Goal: Transaction & Acquisition: Purchase product/service

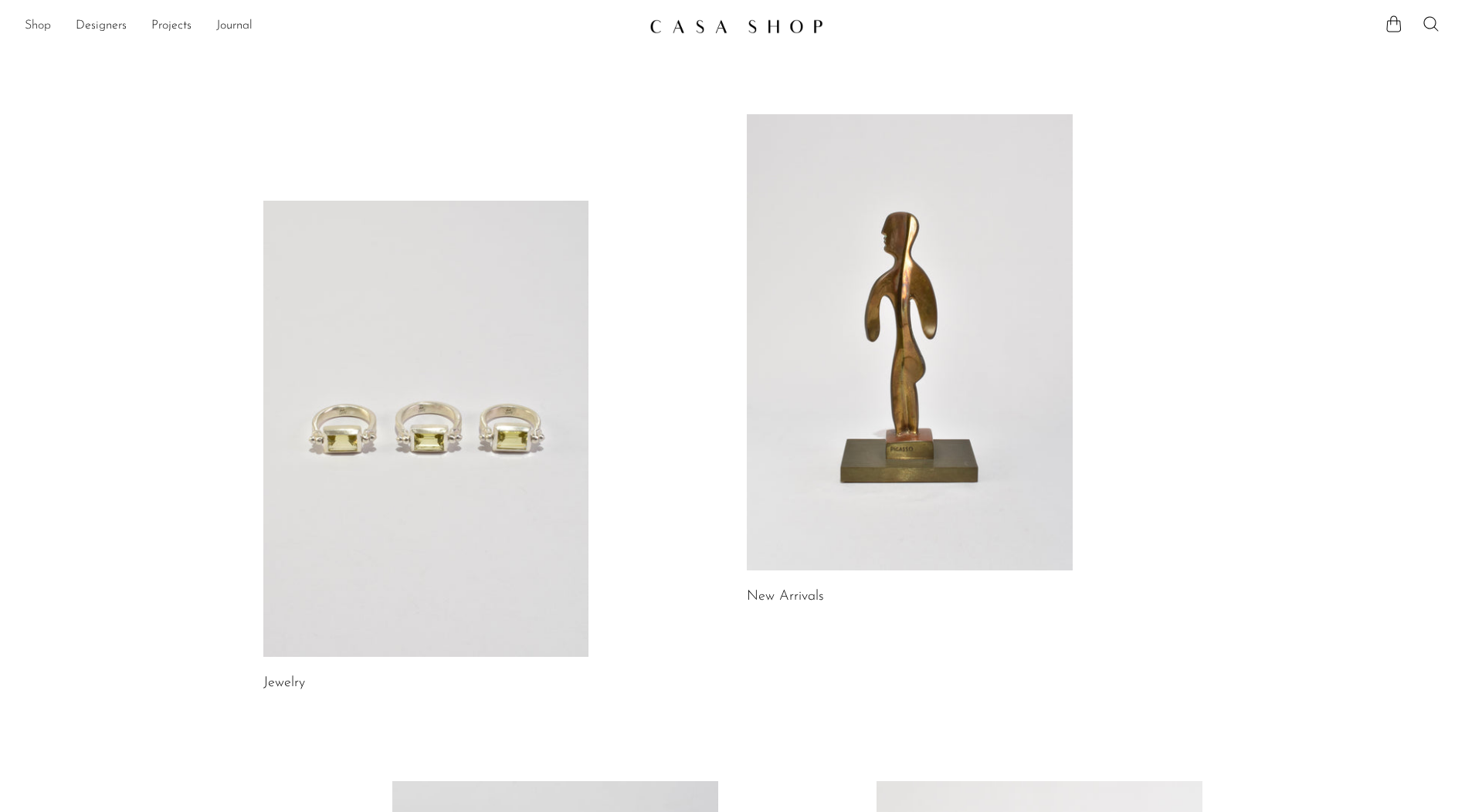
click at [35, 29] on link "Shop" at bounding box center [37, 26] width 26 height 20
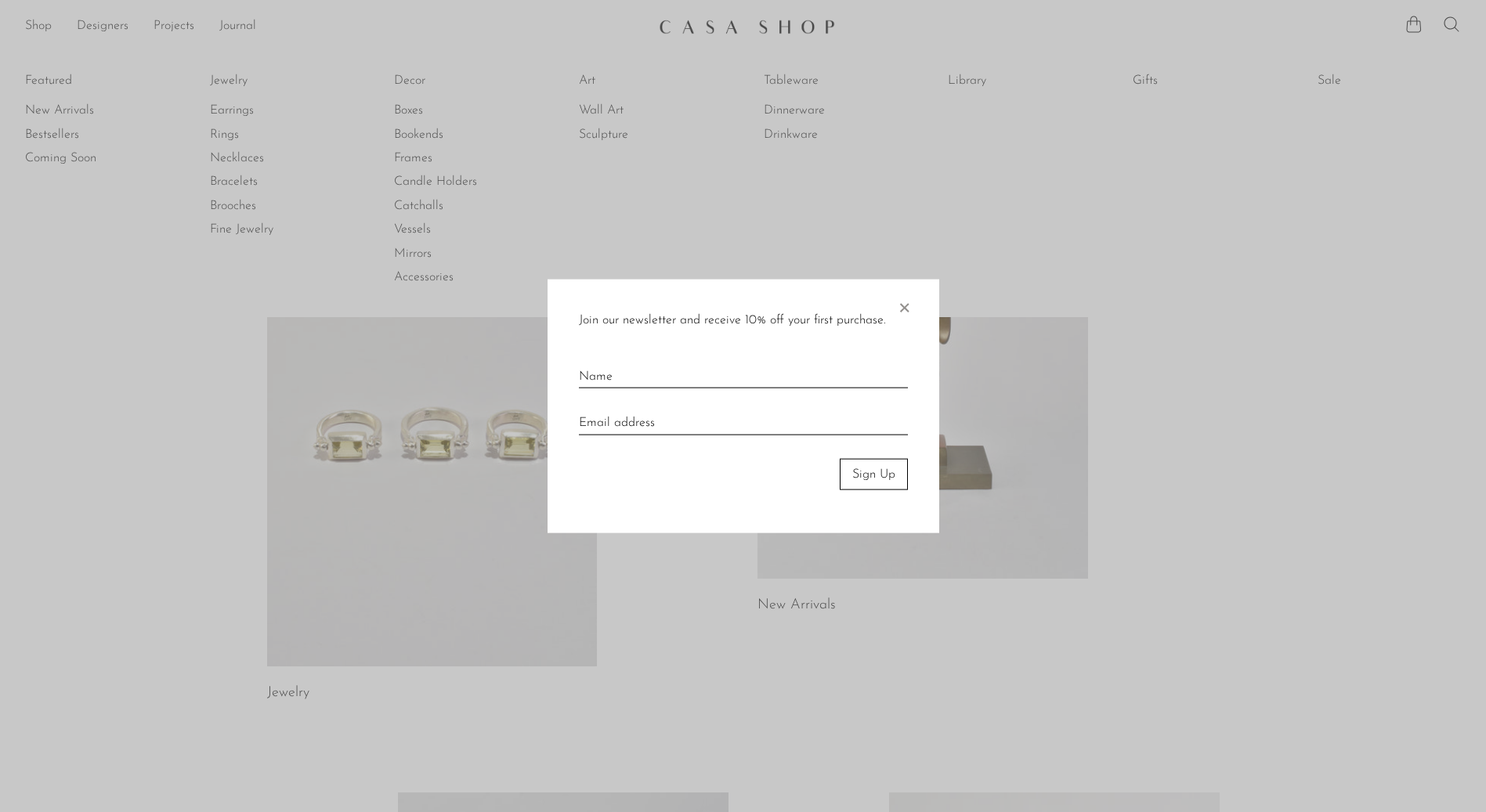
click at [910, 307] on span "×" at bounding box center [903, 304] width 16 height 50
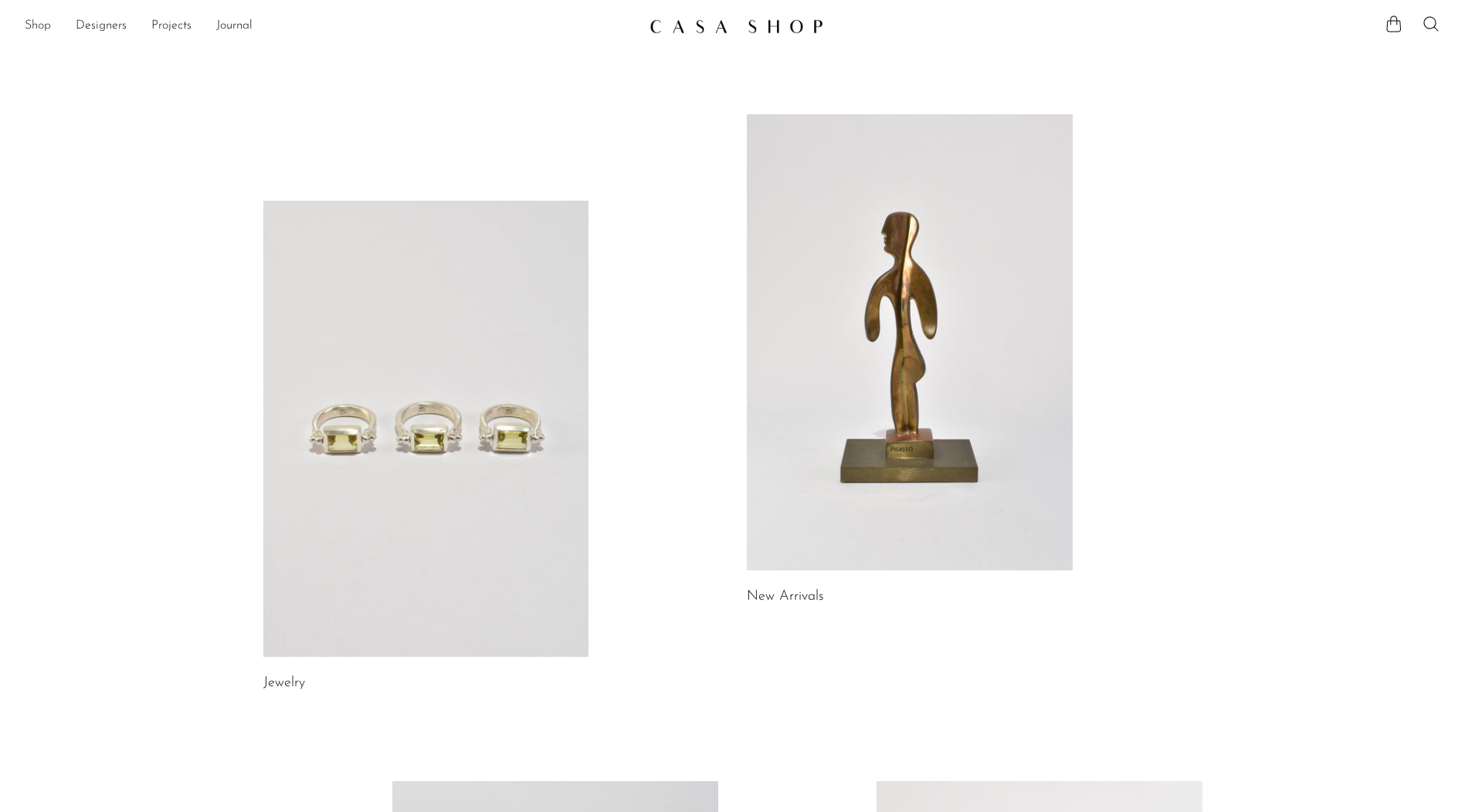
click at [25, 27] on link "Shop" at bounding box center [37, 26] width 26 height 20
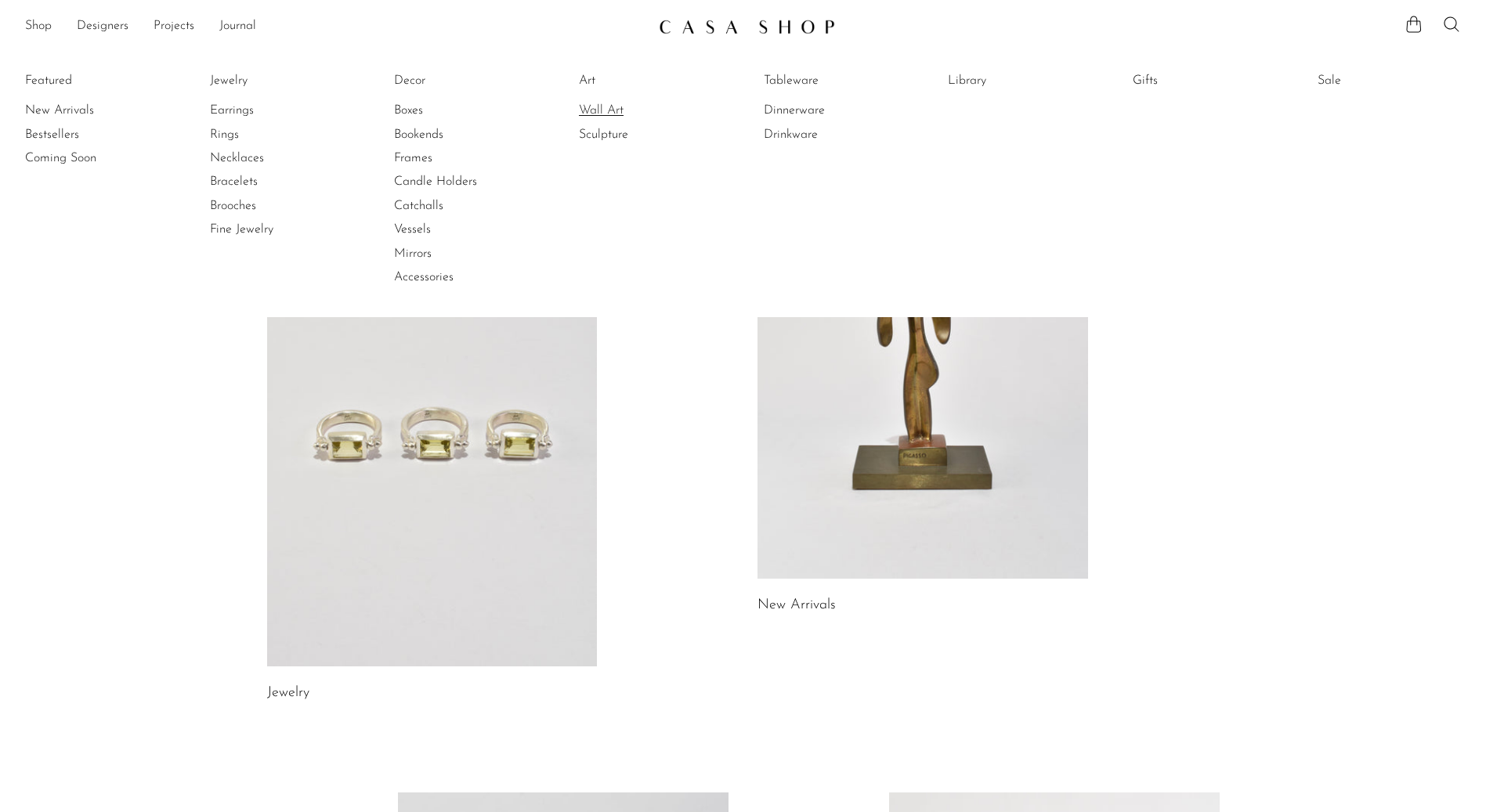
click at [604, 109] on link "Wall Art" at bounding box center [637, 110] width 117 height 17
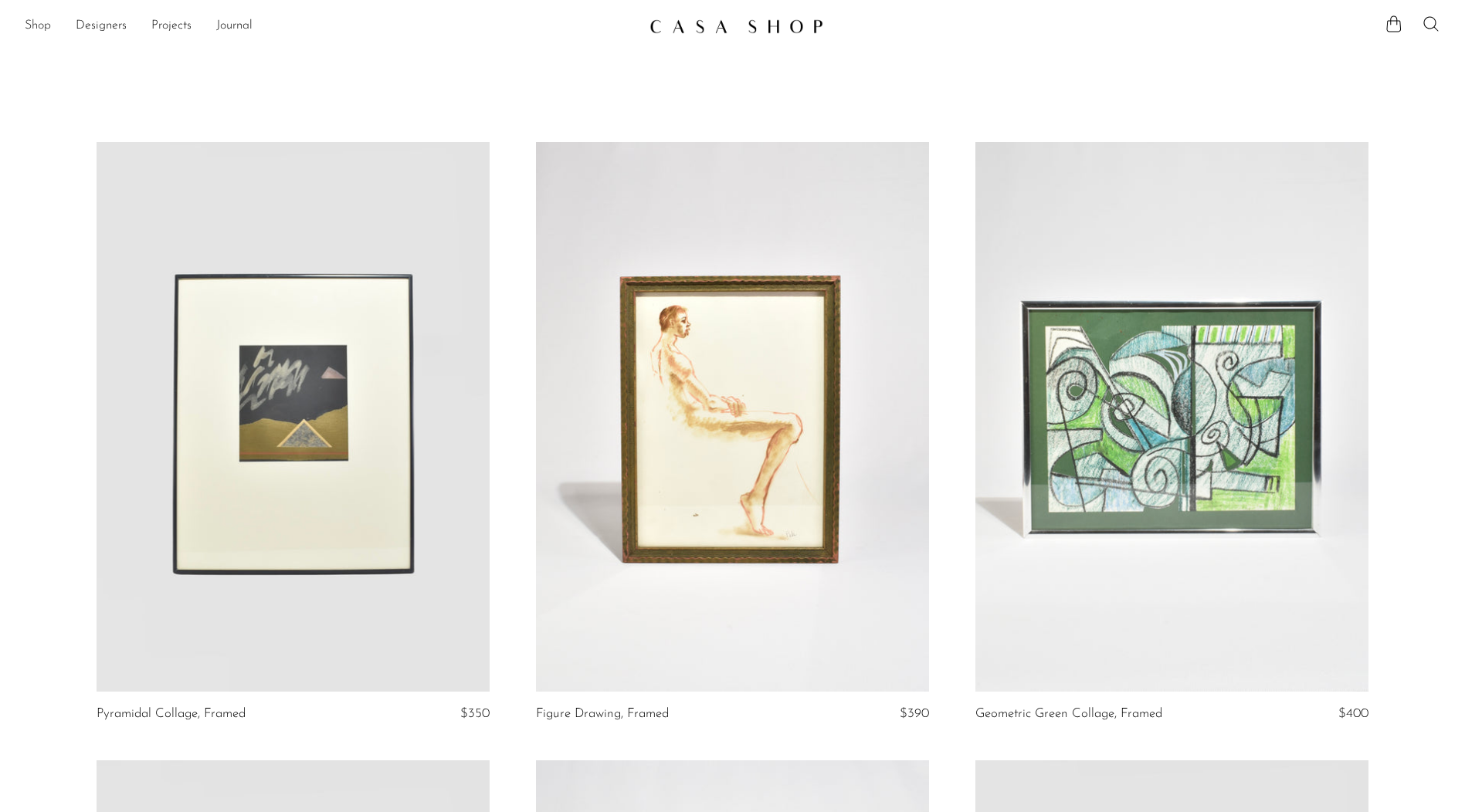
click at [47, 26] on link "Shop" at bounding box center [37, 26] width 26 height 20
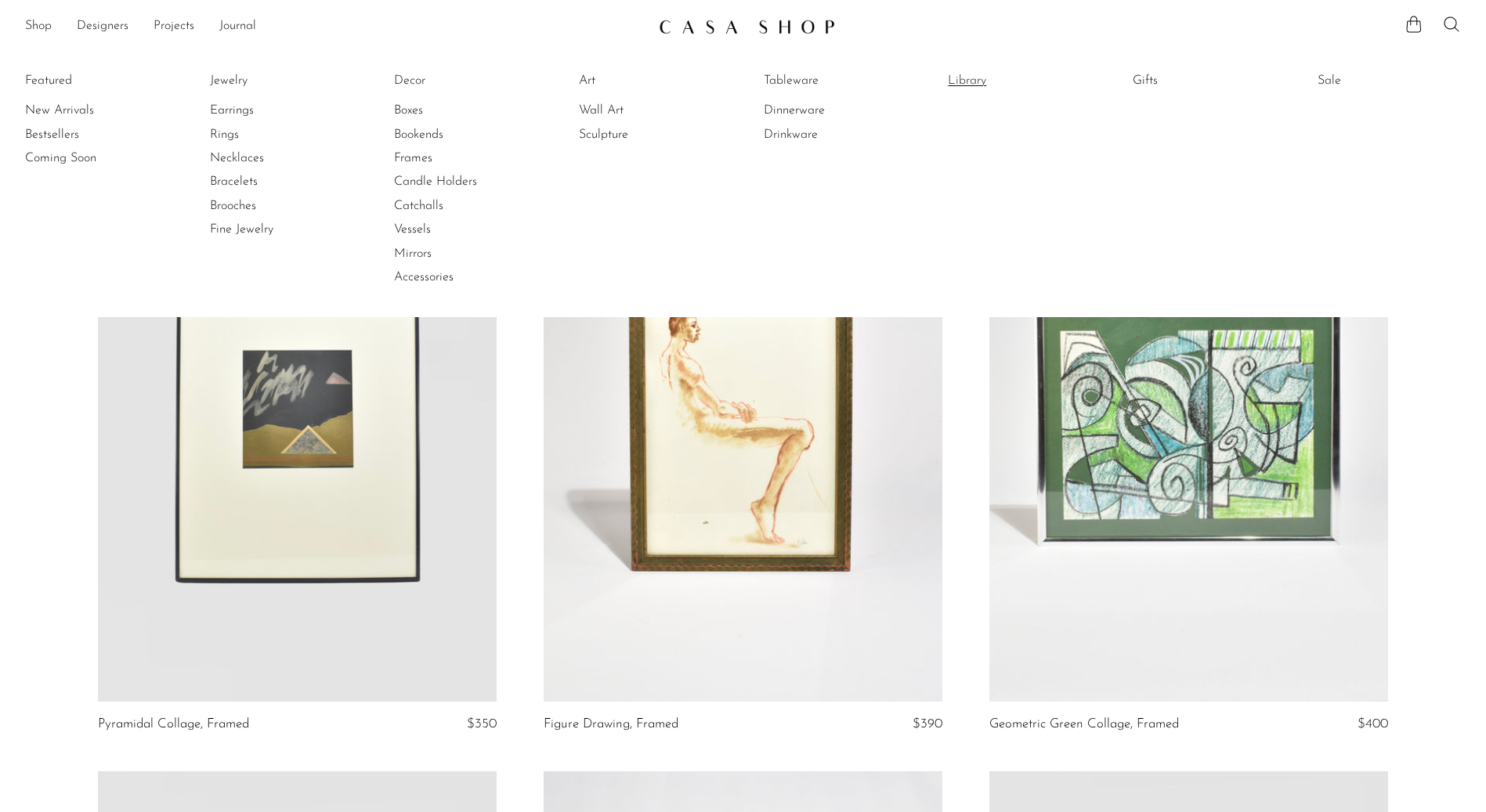
click at [981, 80] on link "Library" at bounding box center [1007, 80] width 117 height 17
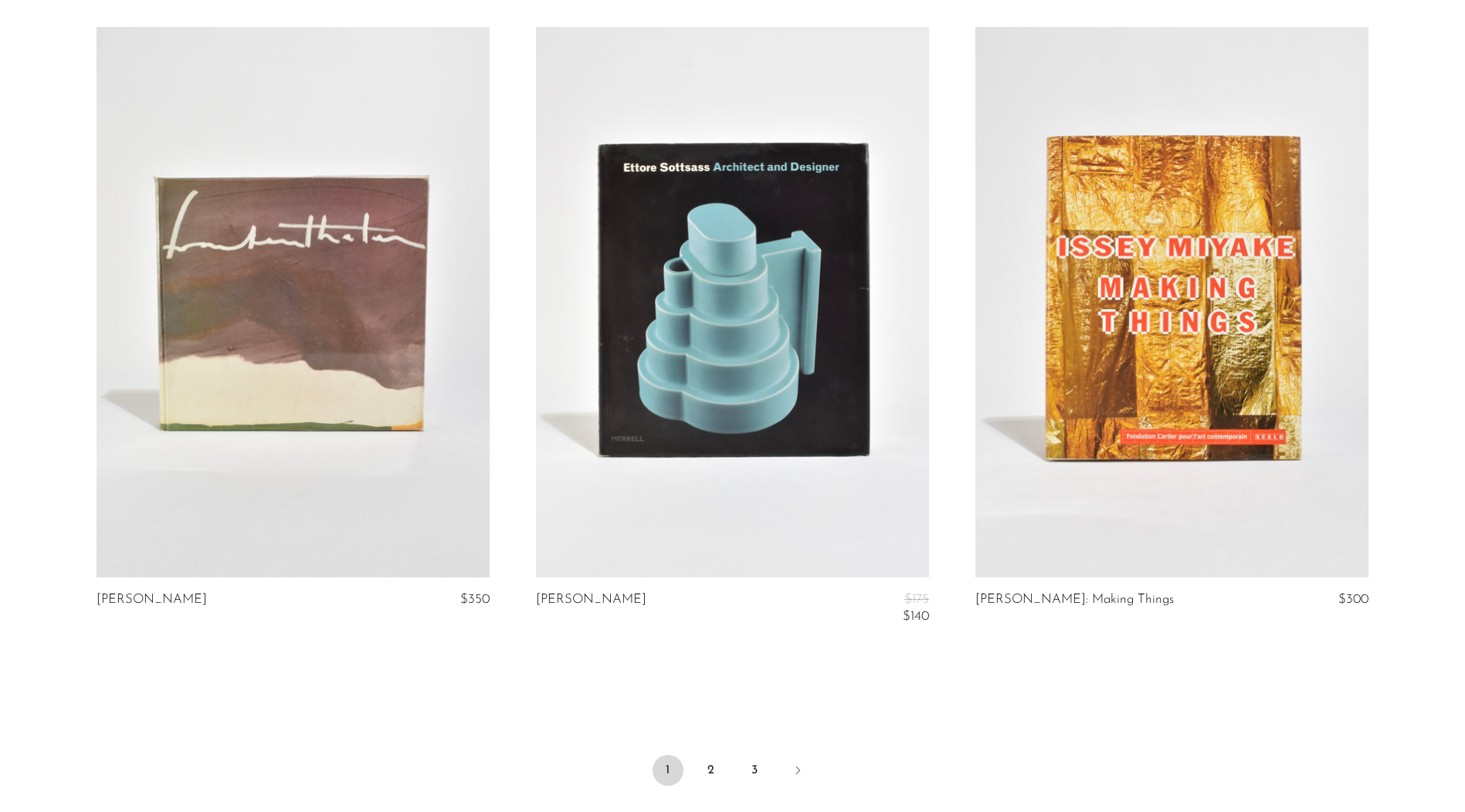
scroll to position [6948, 0]
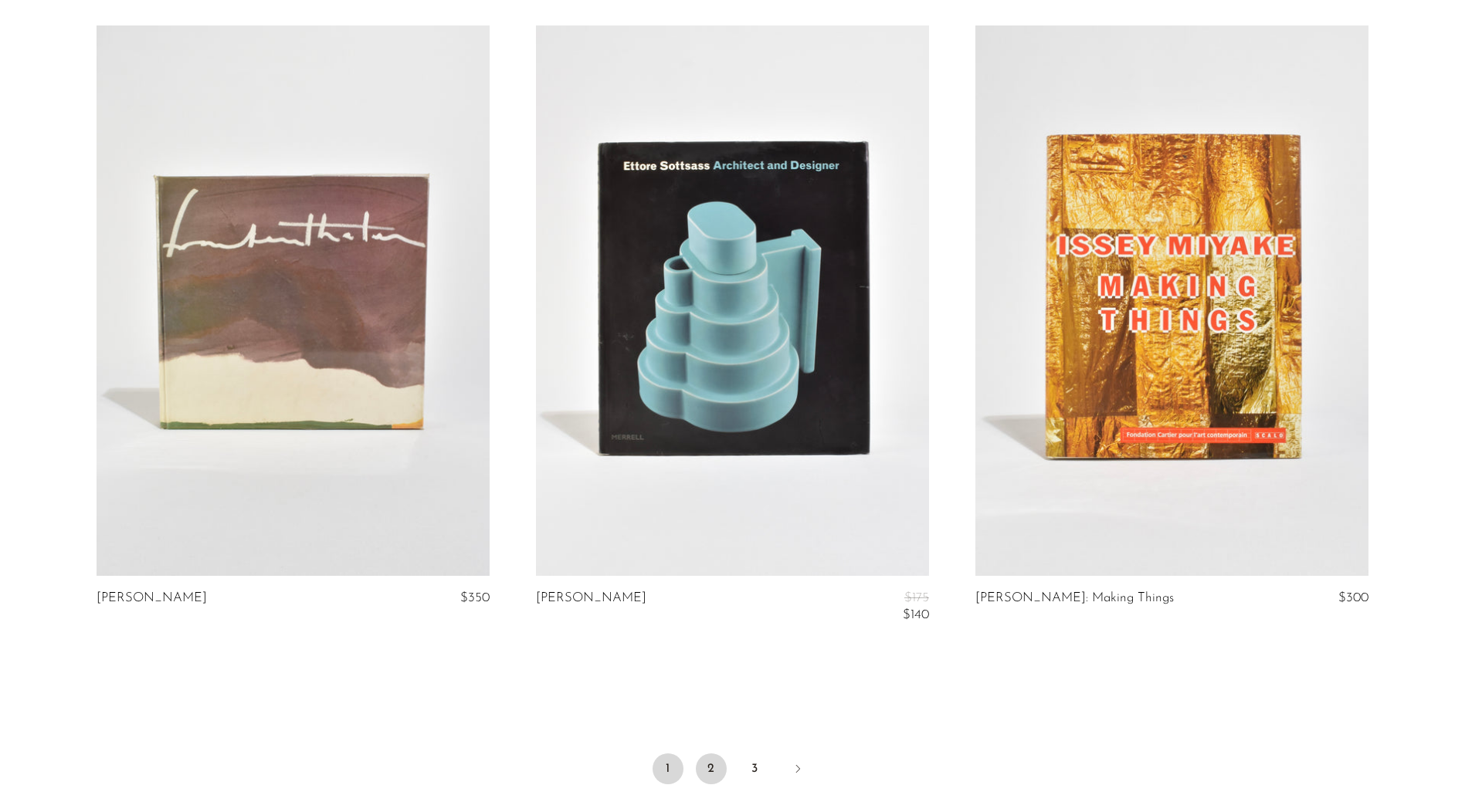
click at [704, 753] on link "2" at bounding box center [711, 769] width 31 height 31
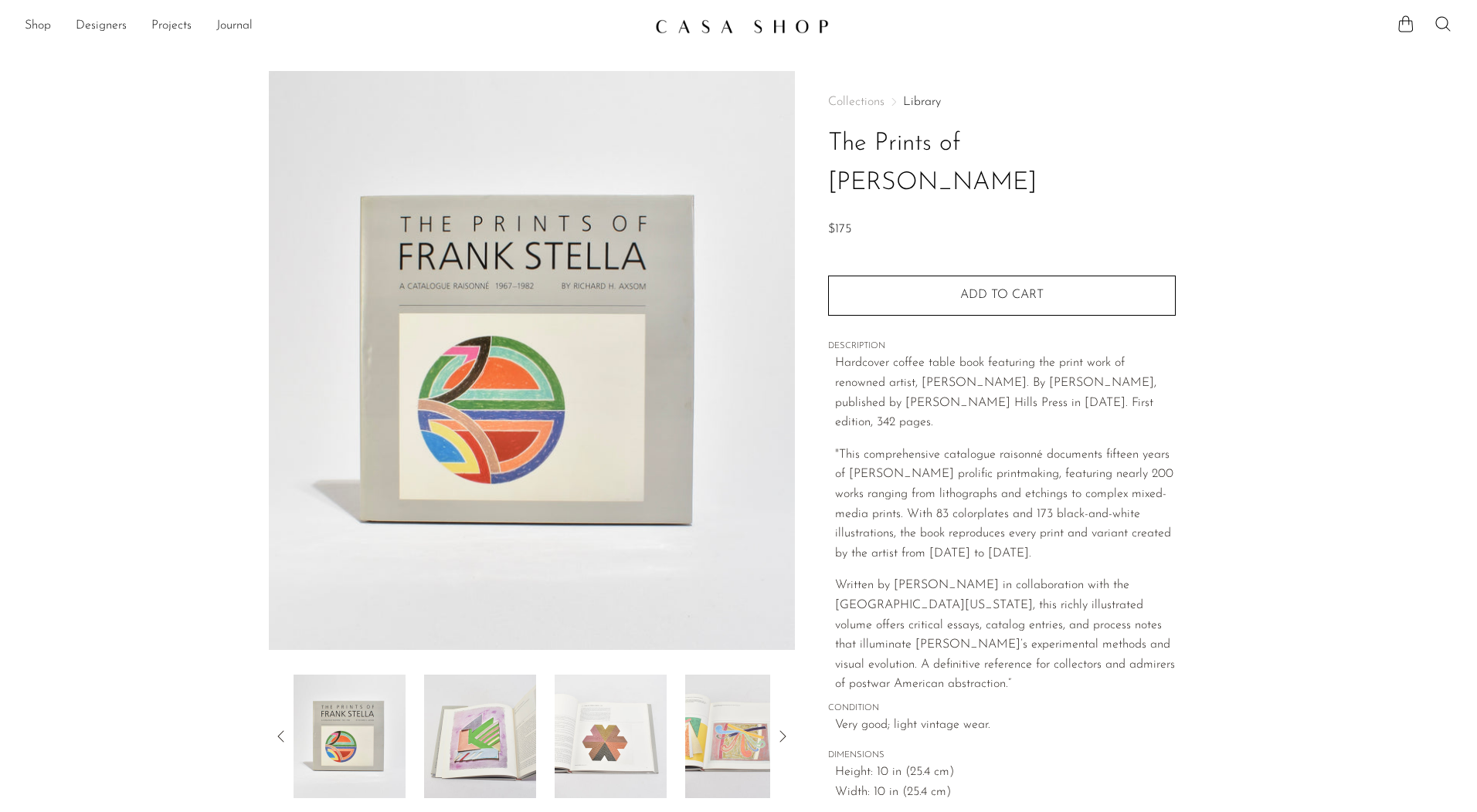
scroll to position [154, 0]
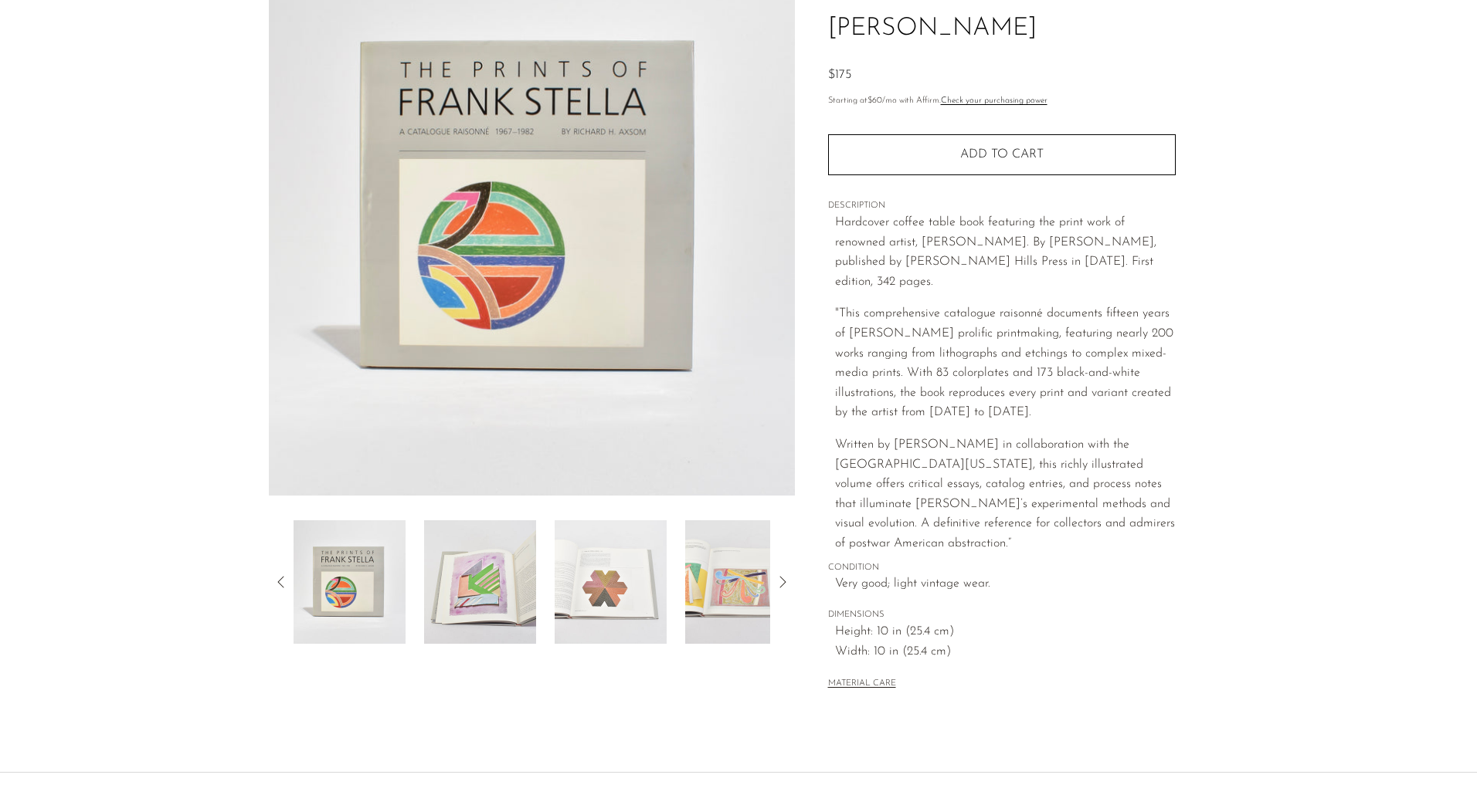
click at [474, 588] on img at bounding box center [480, 581] width 112 height 123
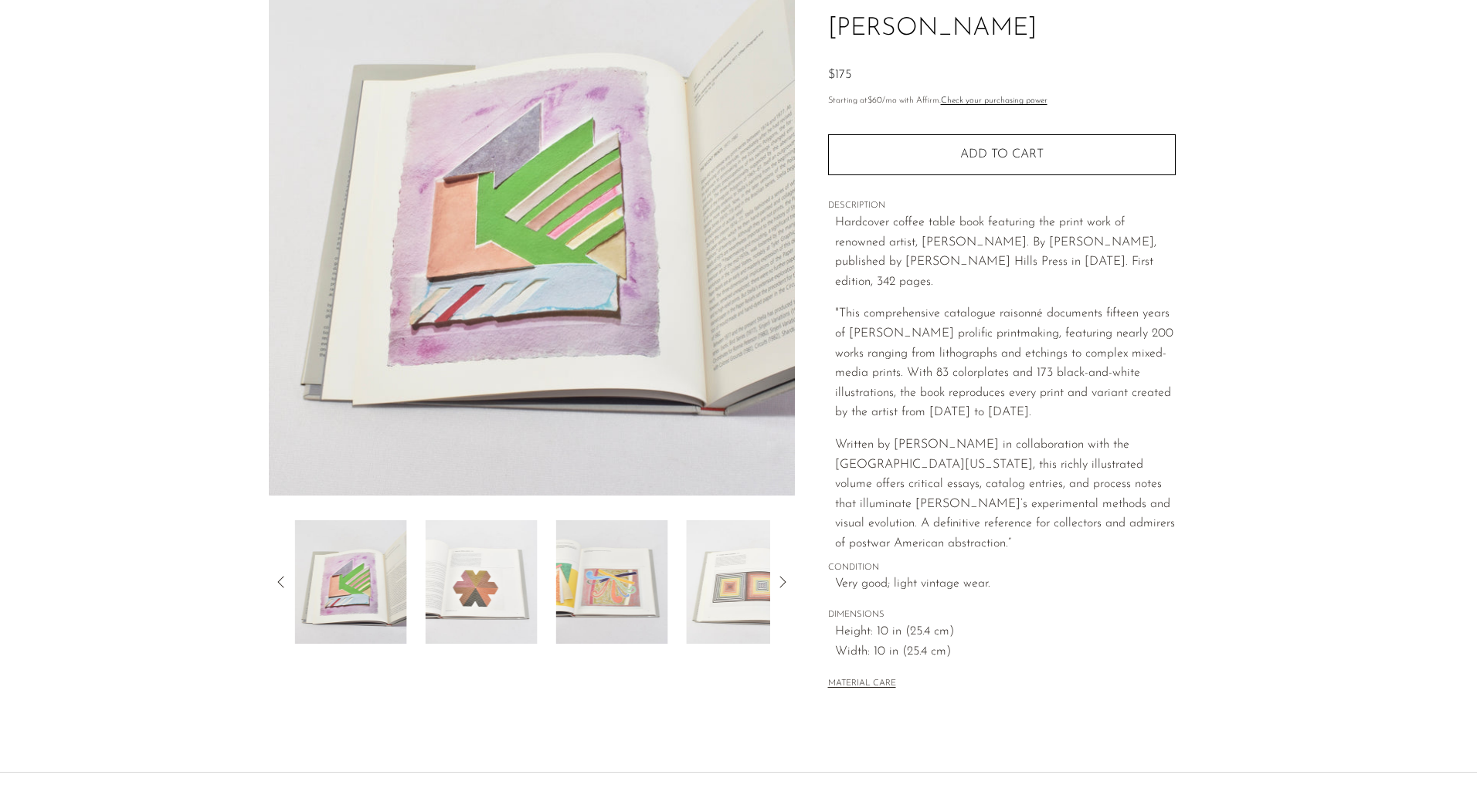
click at [537, 587] on img at bounding box center [482, 581] width 112 height 123
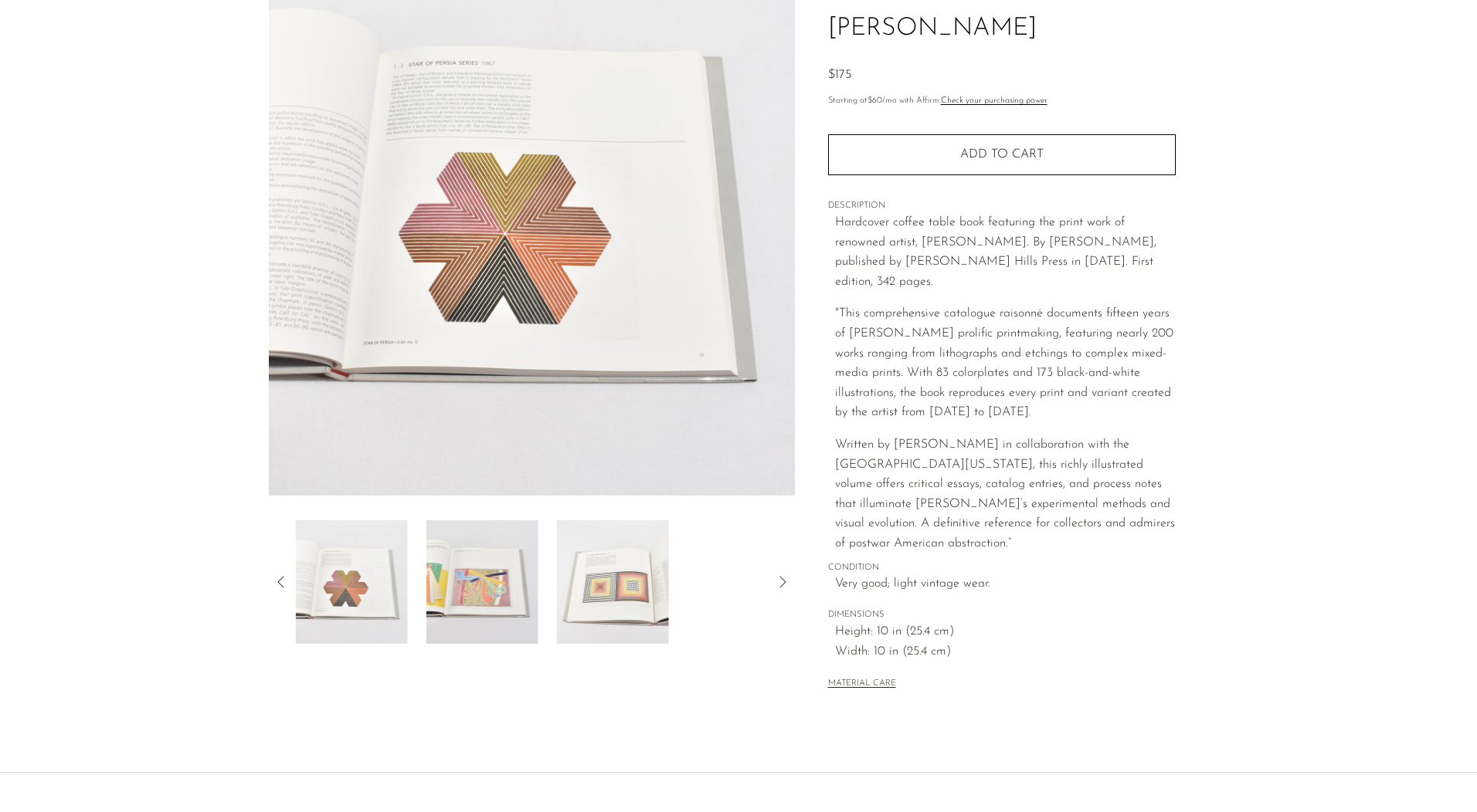
click at [520, 577] on img at bounding box center [482, 581] width 112 height 123
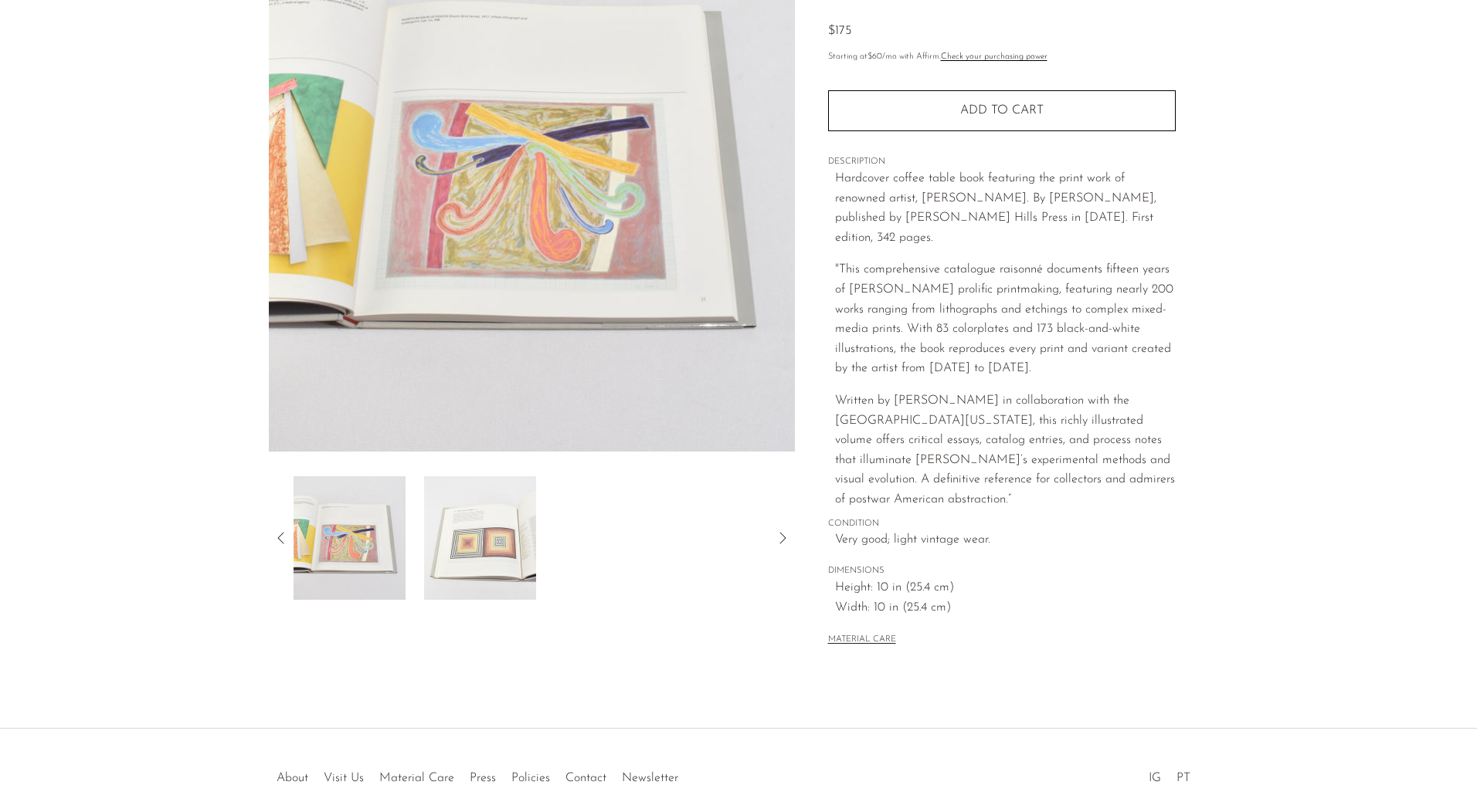
scroll to position [208, 0]
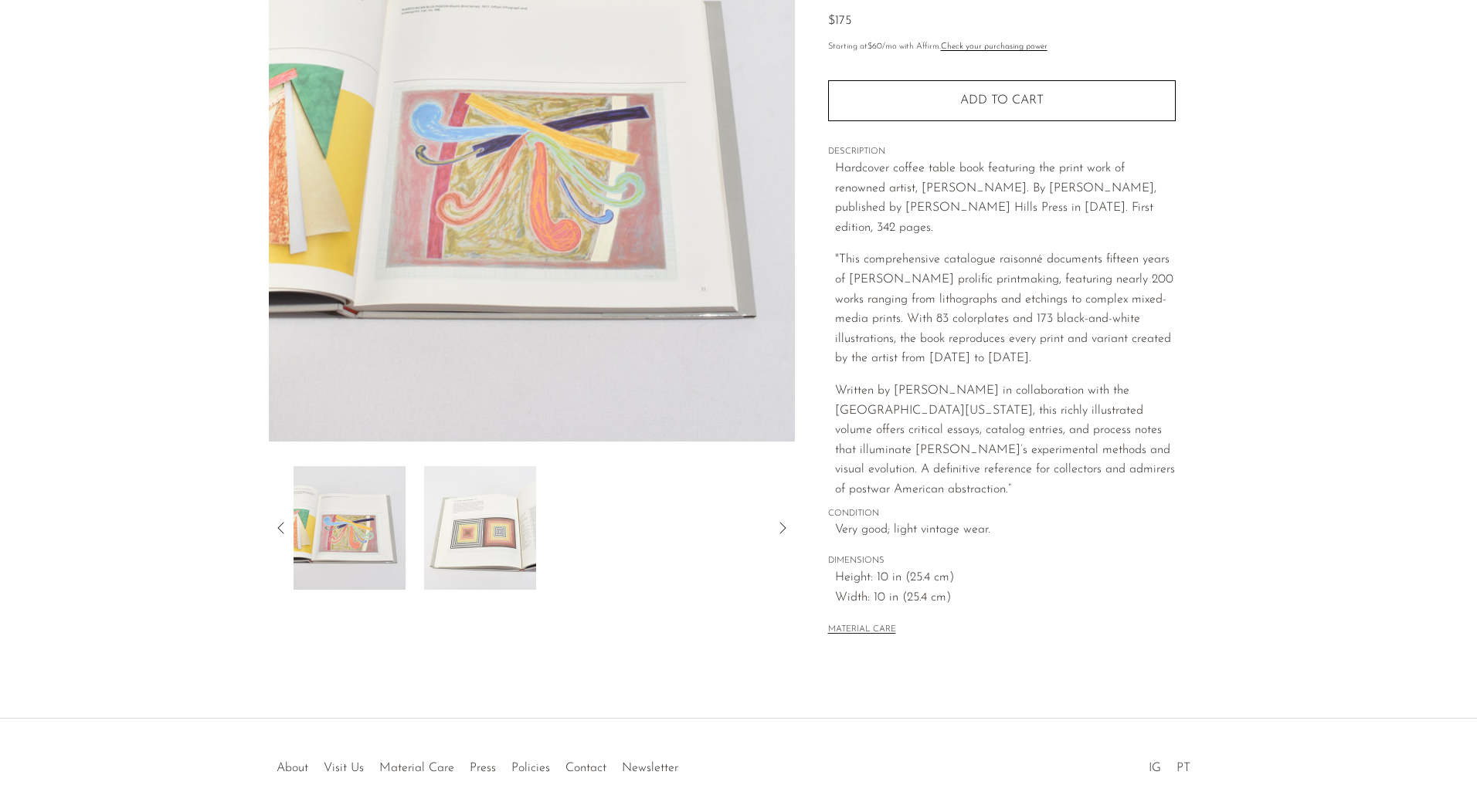
click at [452, 516] on img at bounding box center [480, 527] width 112 height 123
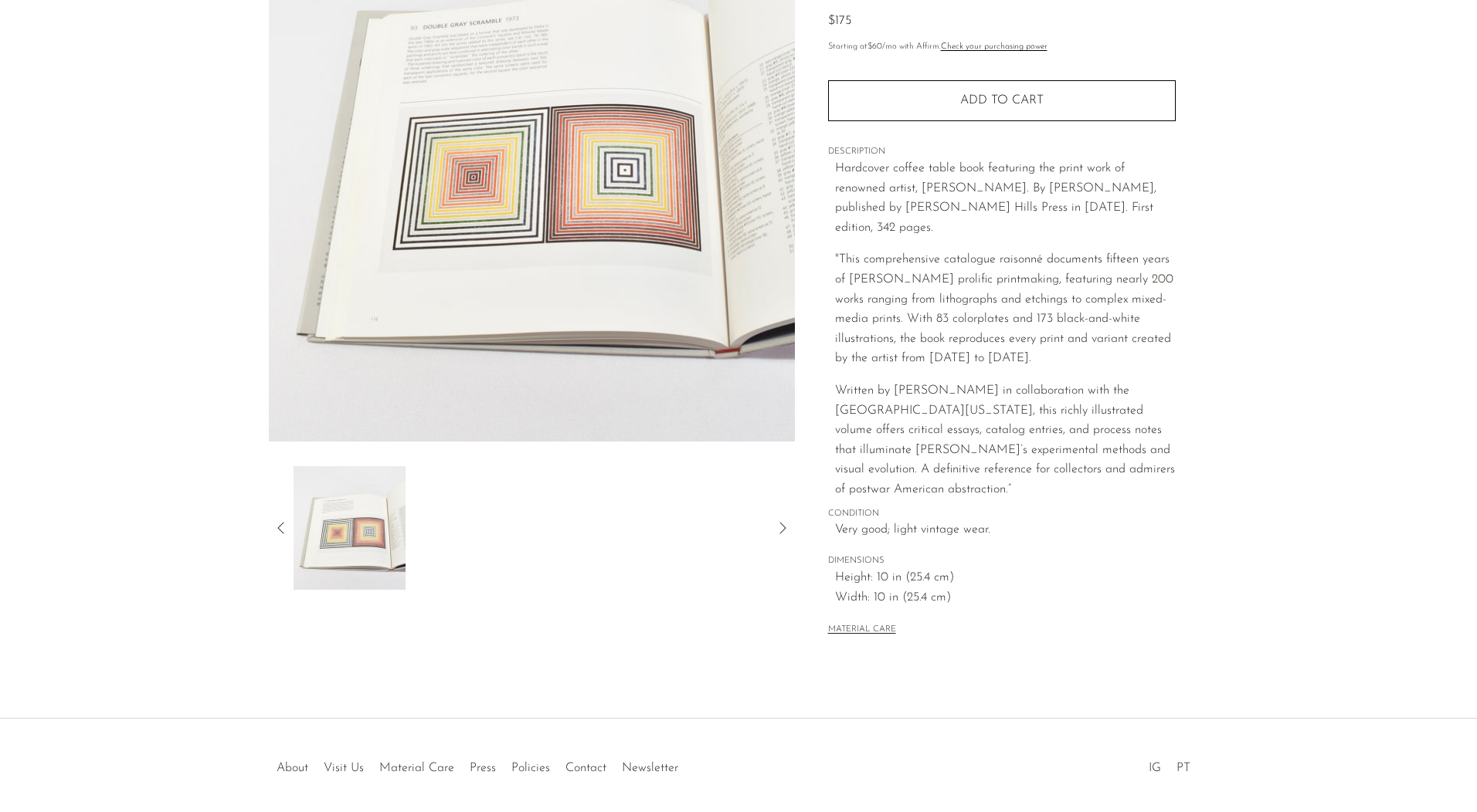
click at [784, 525] on icon at bounding box center [783, 528] width 19 height 19
click at [280, 533] on icon at bounding box center [281, 528] width 19 height 19
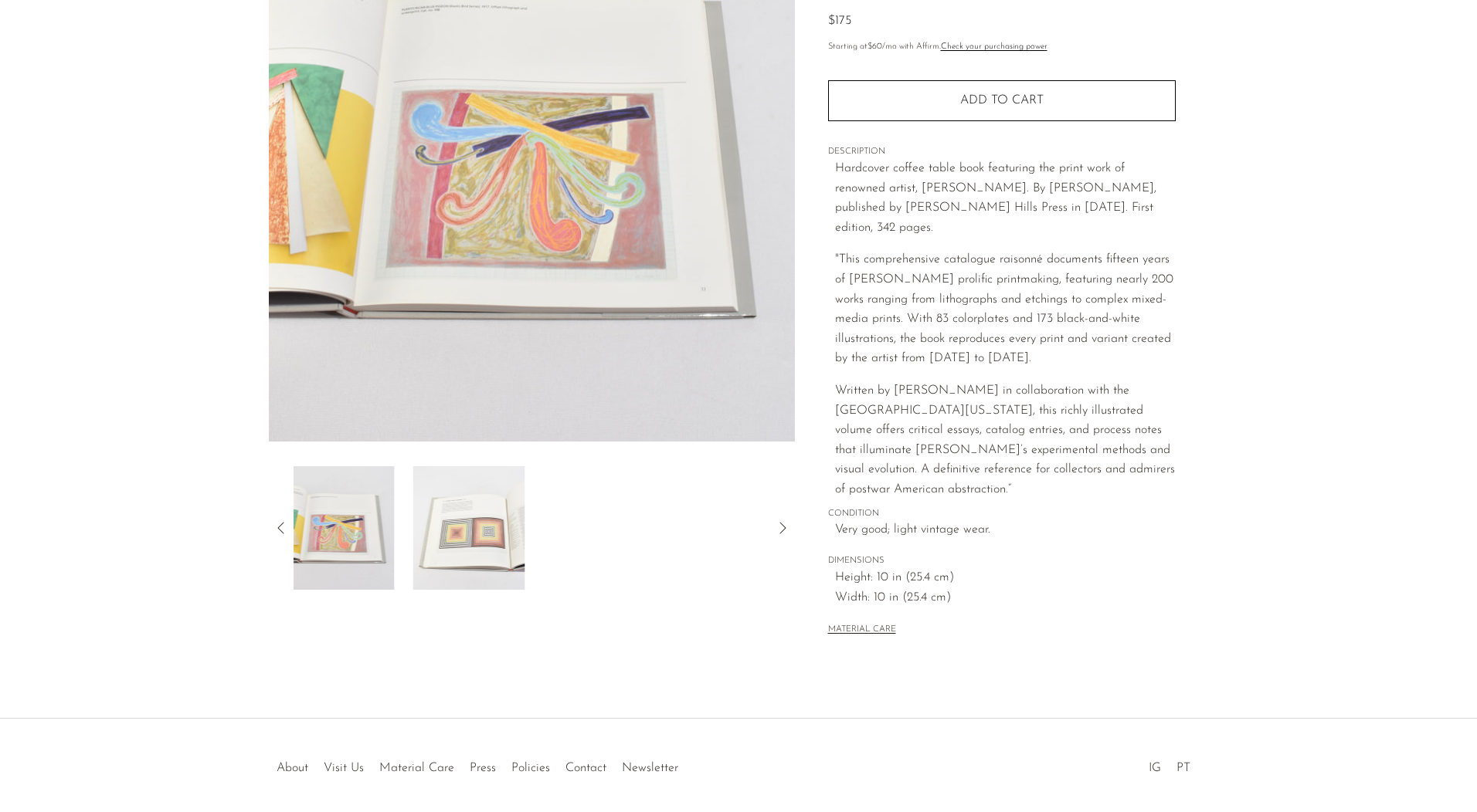
click at [280, 533] on icon at bounding box center [281, 528] width 19 height 19
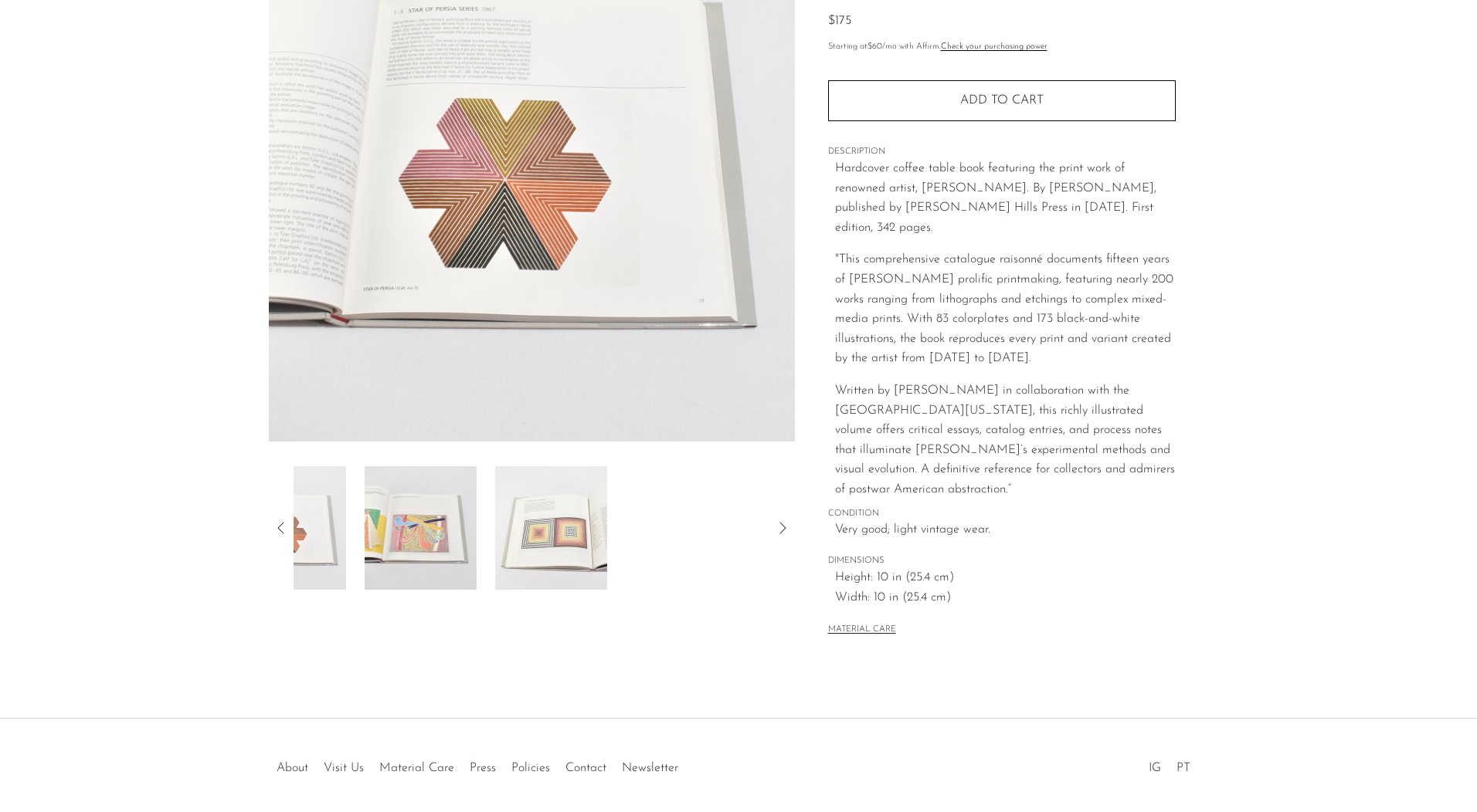
click at [280, 533] on icon at bounding box center [281, 528] width 19 height 19
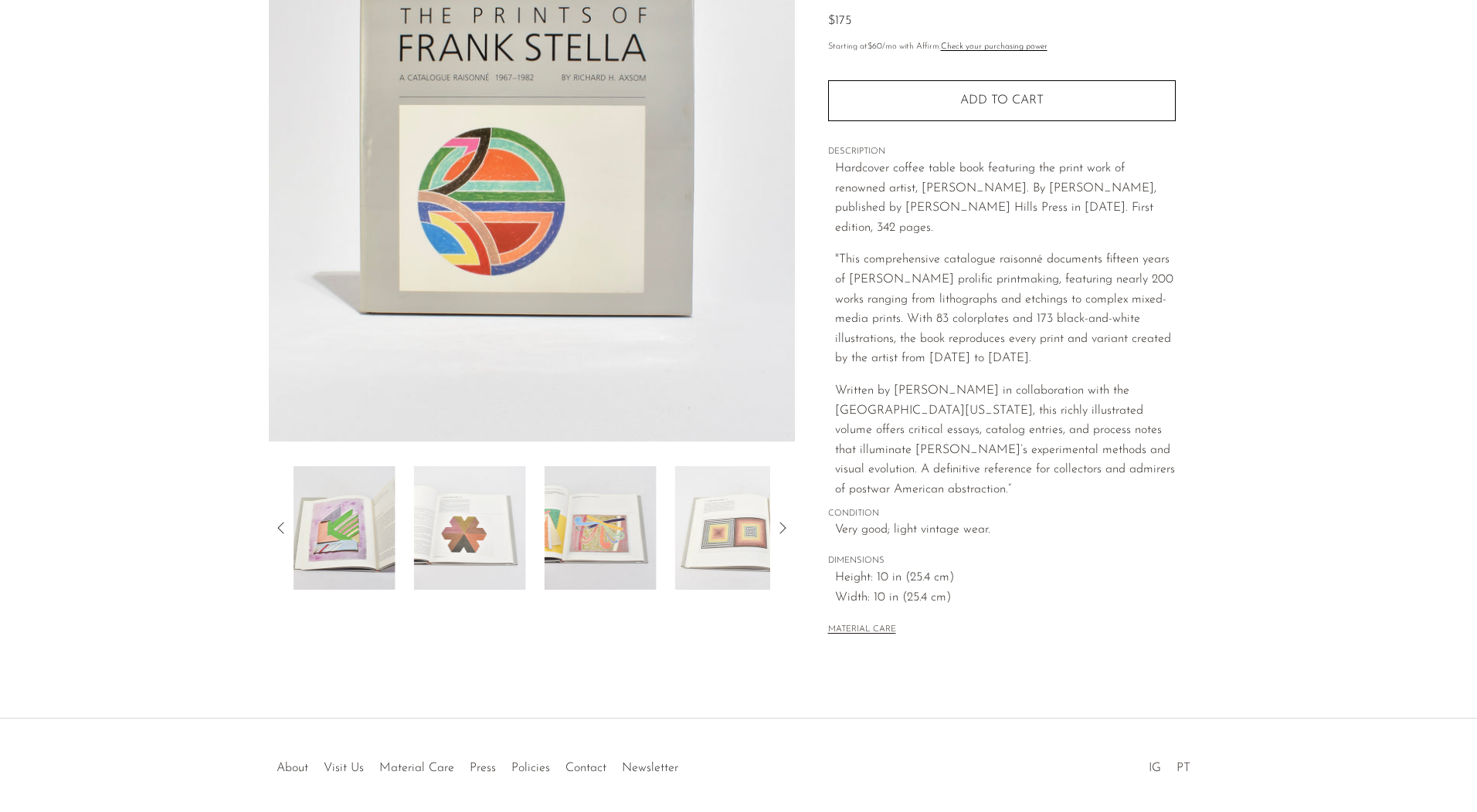
click at [280, 533] on icon at bounding box center [281, 528] width 19 height 19
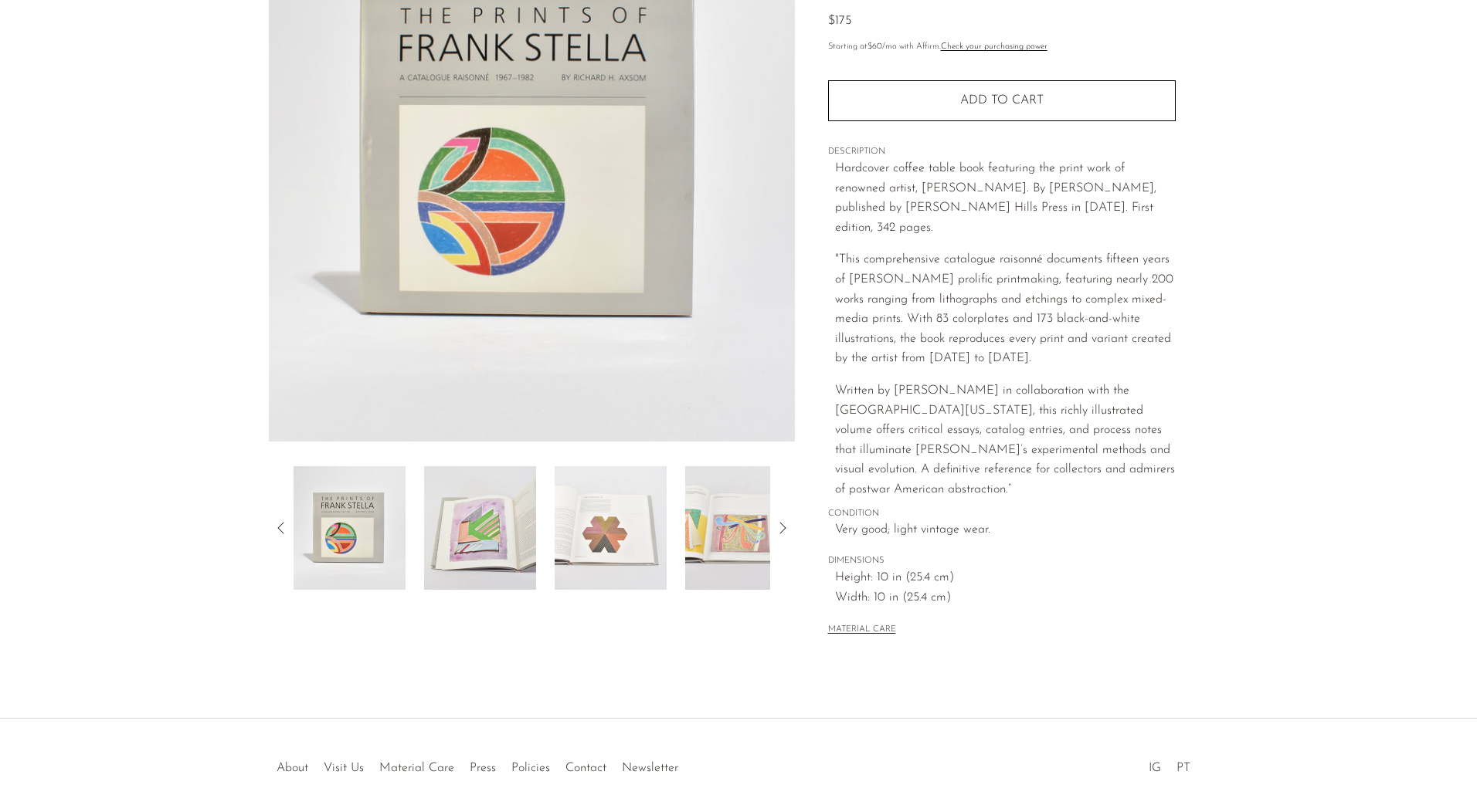
click at [1277, 245] on section "The Prints of Frank Stella $175" at bounding box center [738, 263] width 1477 height 801
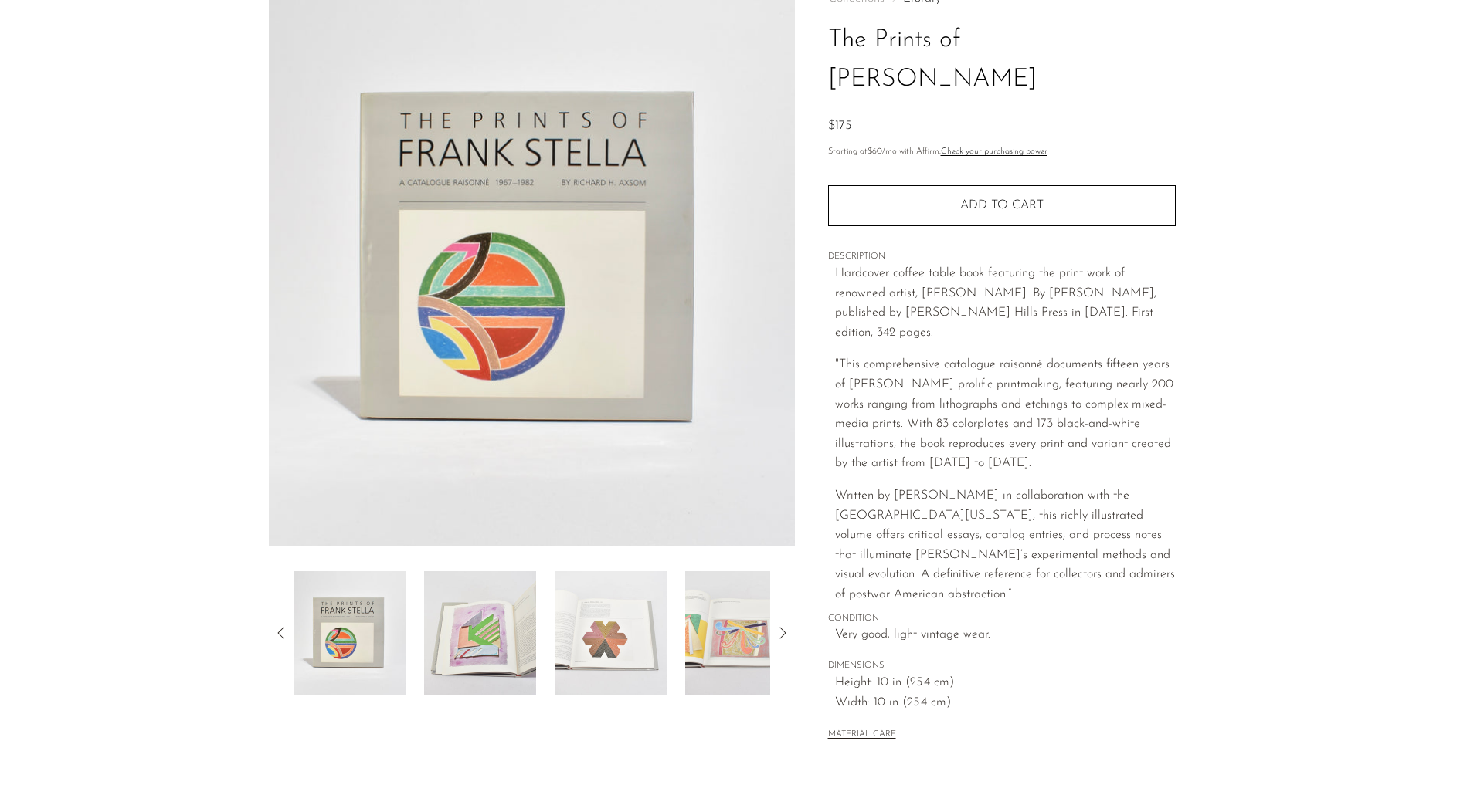
scroll to position [0, 0]
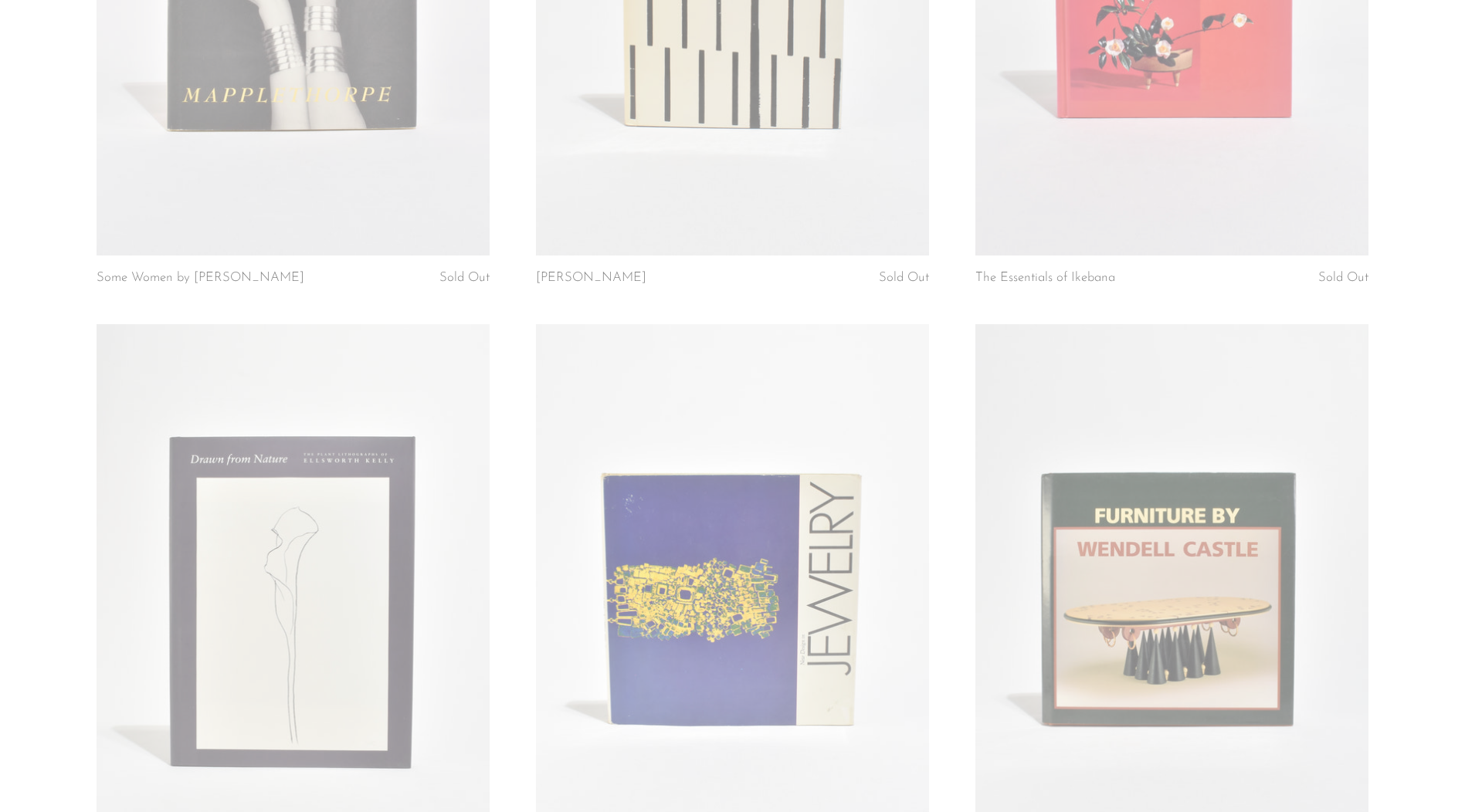
scroll to position [5713, 0]
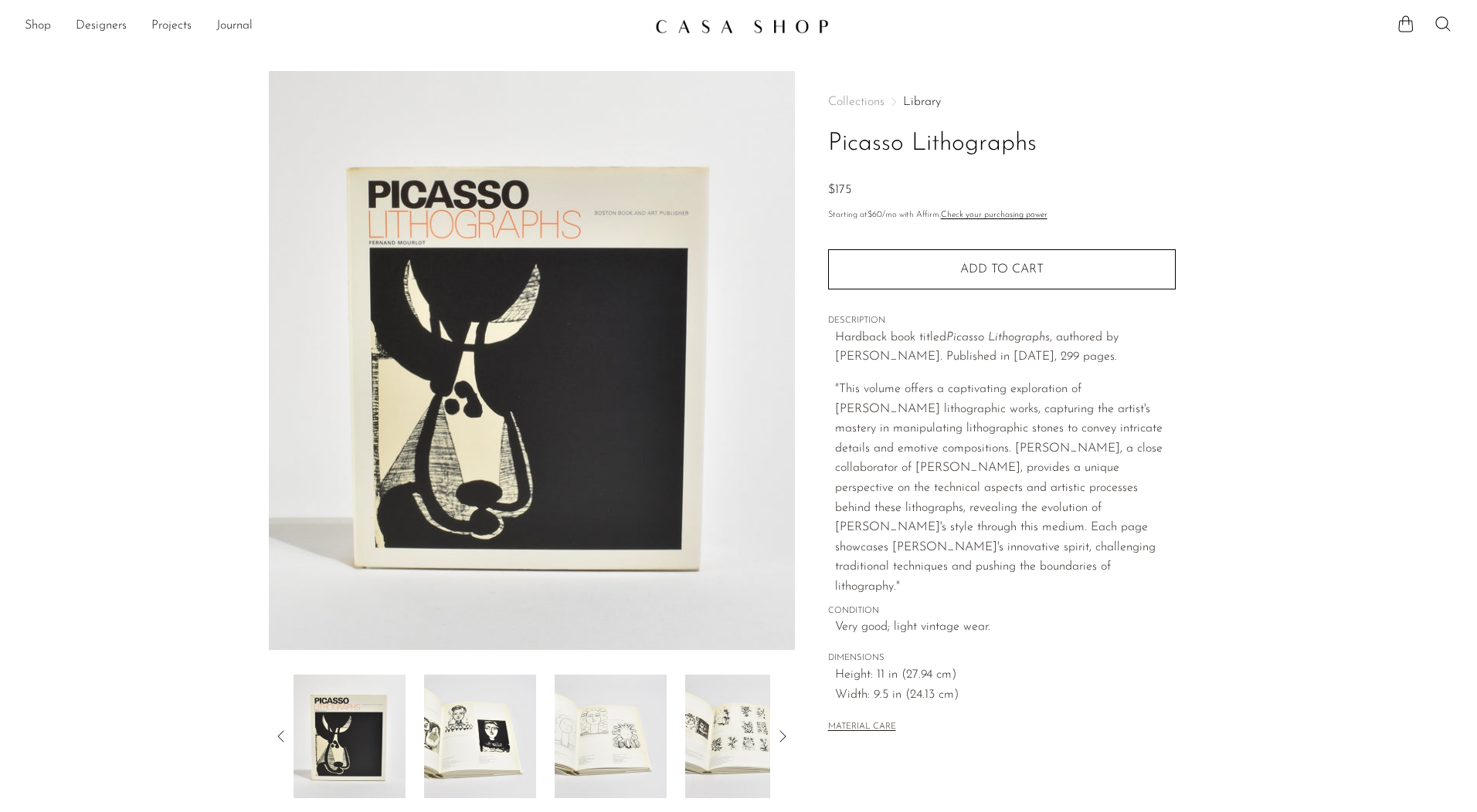
click at [495, 744] on img at bounding box center [480, 736] width 112 height 123
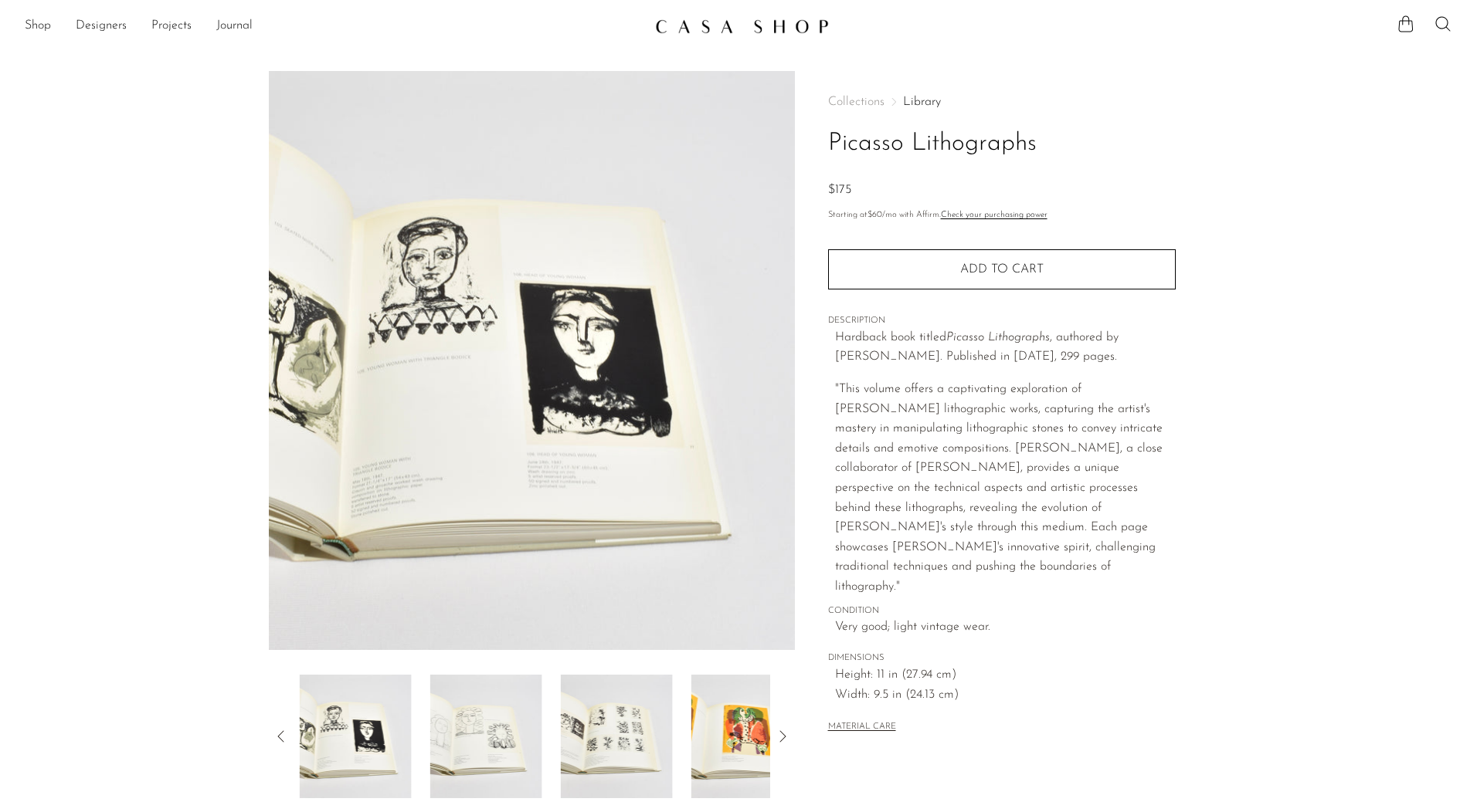
click at [561, 733] on img at bounding box center [617, 736] width 112 height 123
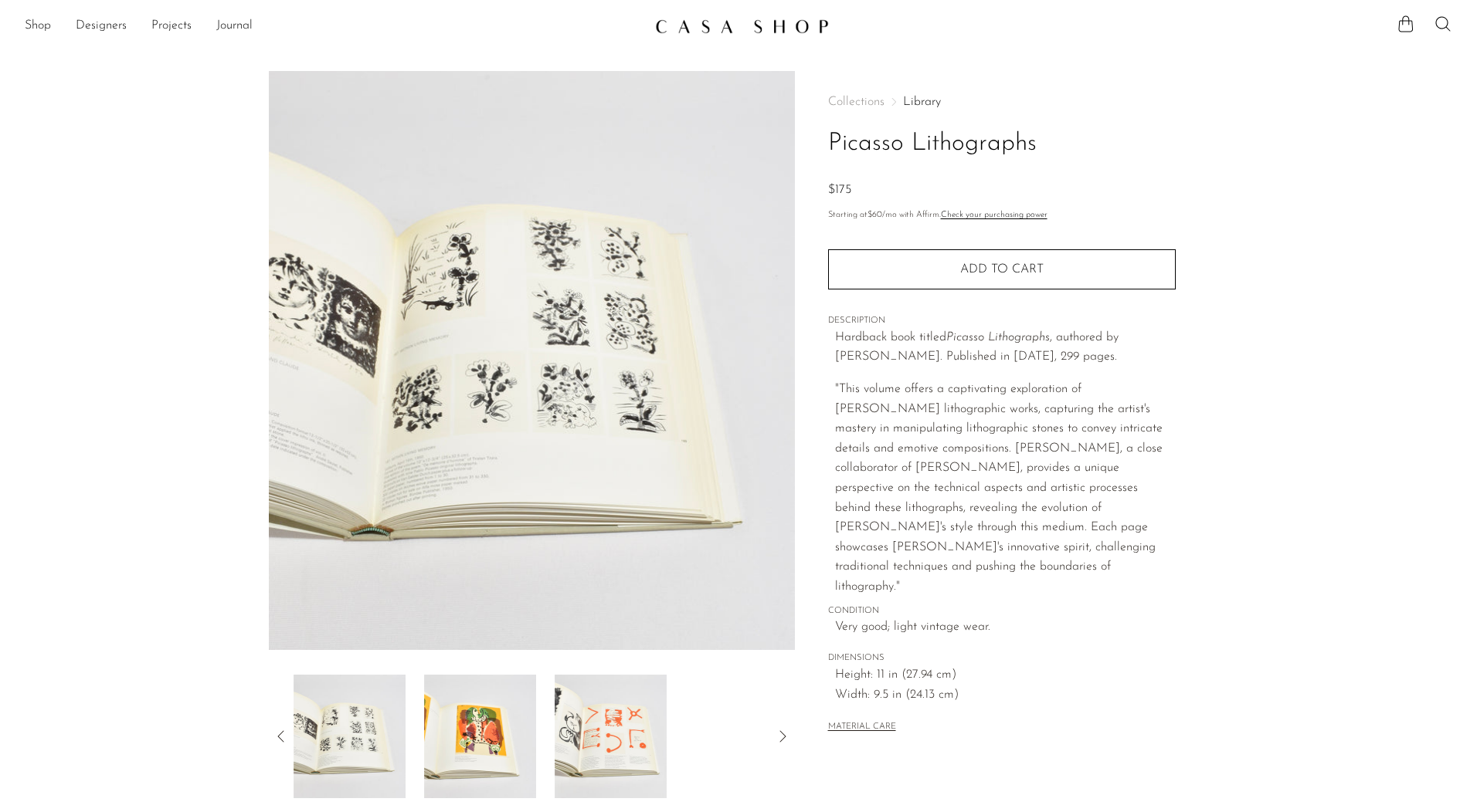
click at [553, 735] on div at bounding box center [532, 736] width 477 height 123
